Goal: Task Accomplishment & Management: Use online tool/utility

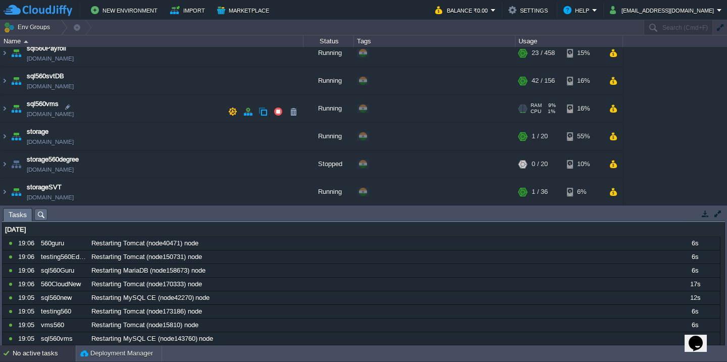
scroll to position [390, 0]
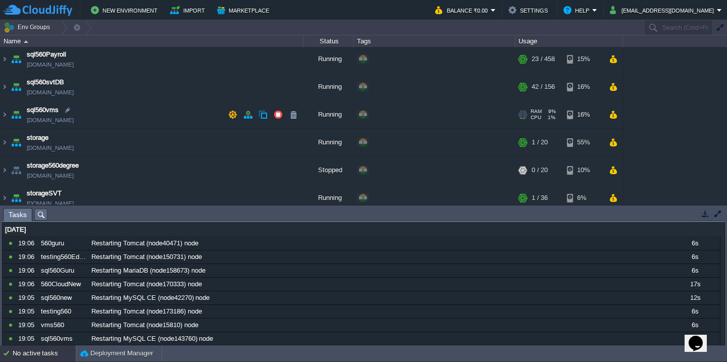
click at [161, 111] on td "sql560vms [DOMAIN_NAME]" at bounding box center [152, 115] width 303 height 28
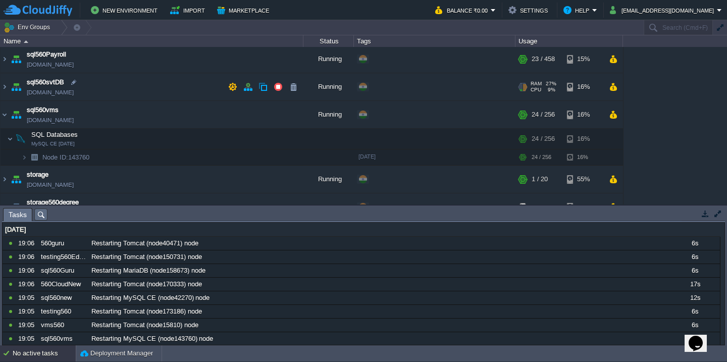
click at [157, 88] on td "sql560svtDB [DOMAIN_NAME]" at bounding box center [152, 87] width 303 height 28
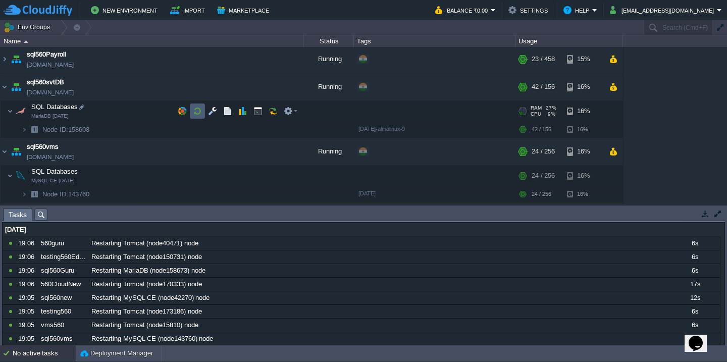
click at [201, 116] on td at bounding box center [197, 111] width 15 height 15
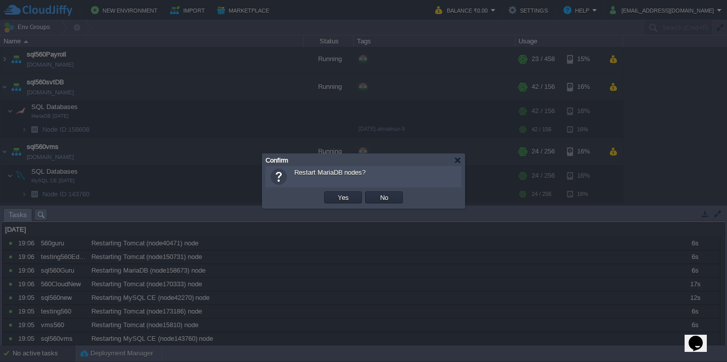
click at [335, 193] on button "Yes" at bounding box center [343, 197] width 17 height 9
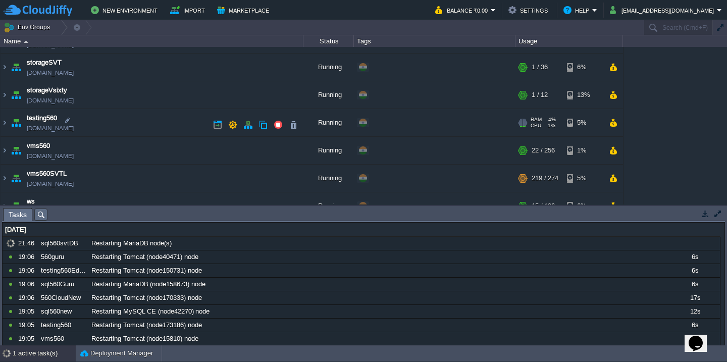
scroll to position [610, 0]
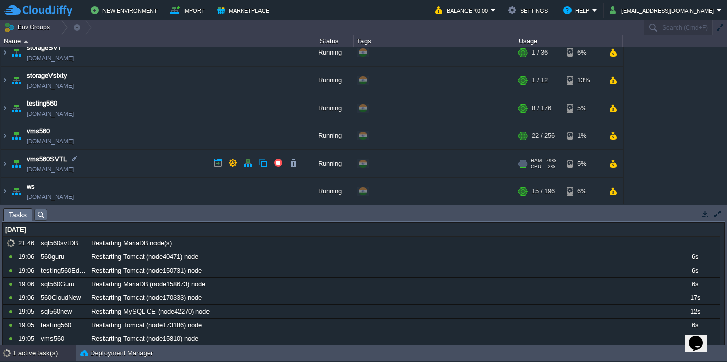
click at [144, 159] on td "vms560SVTL [DOMAIN_NAME]" at bounding box center [152, 164] width 303 height 28
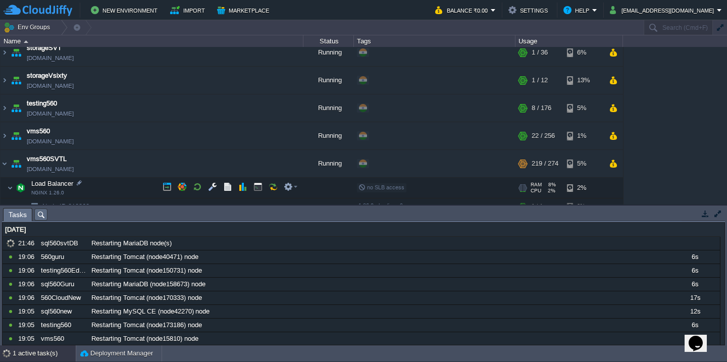
scroll to position [698, 0]
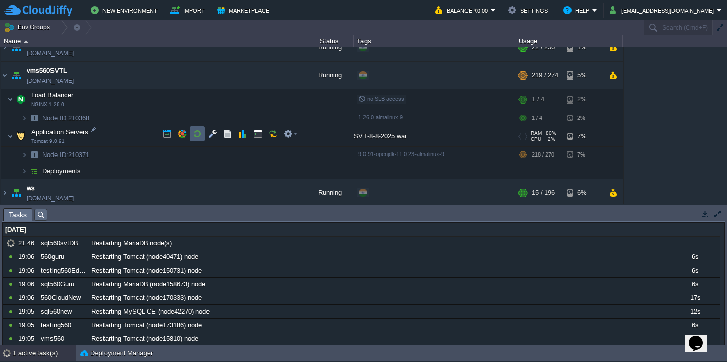
click at [196, 131] on button "button" at bounding box center [197, 133] width 9 height 9
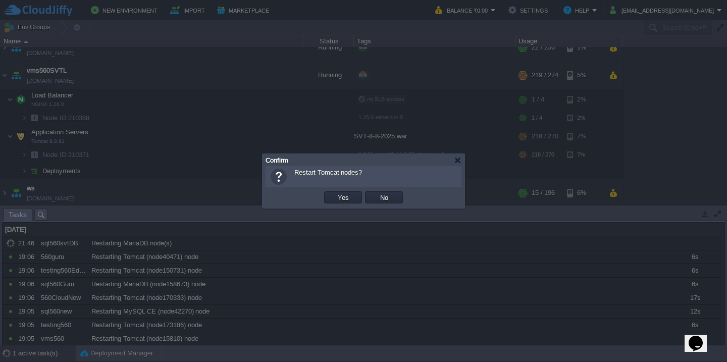
click at [335, 193] on button "Yes" at bounding box center [343, 197] width 17 height 9
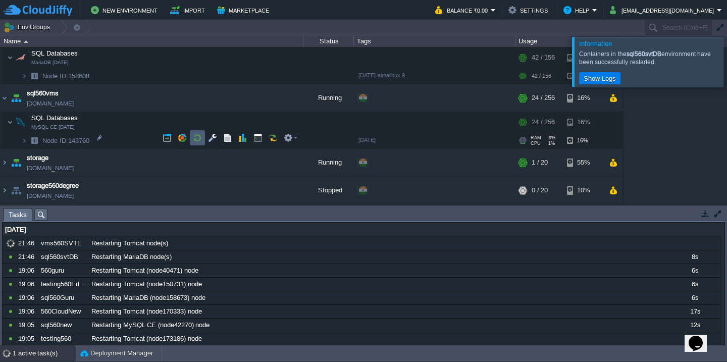
scroll to position [630, 0]
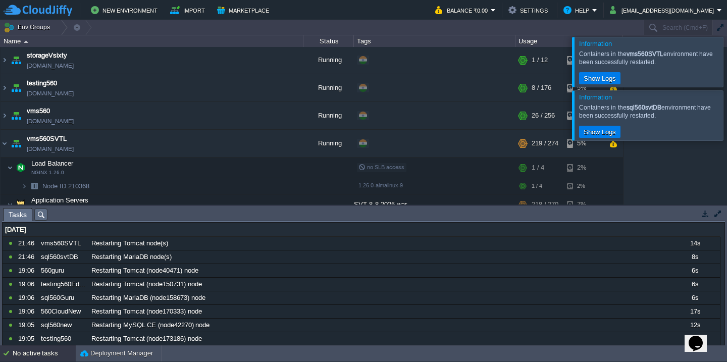
click at [727, 80] on div at bounding box center [739, 61] width 0 height 49
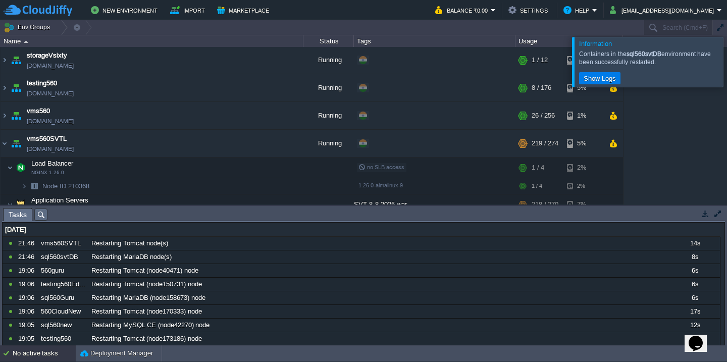
click at [727, 80] on div at bounding box center [739, 61] width 0 height 49
